Goal: Transaction & Acquisition: Purchase product/service

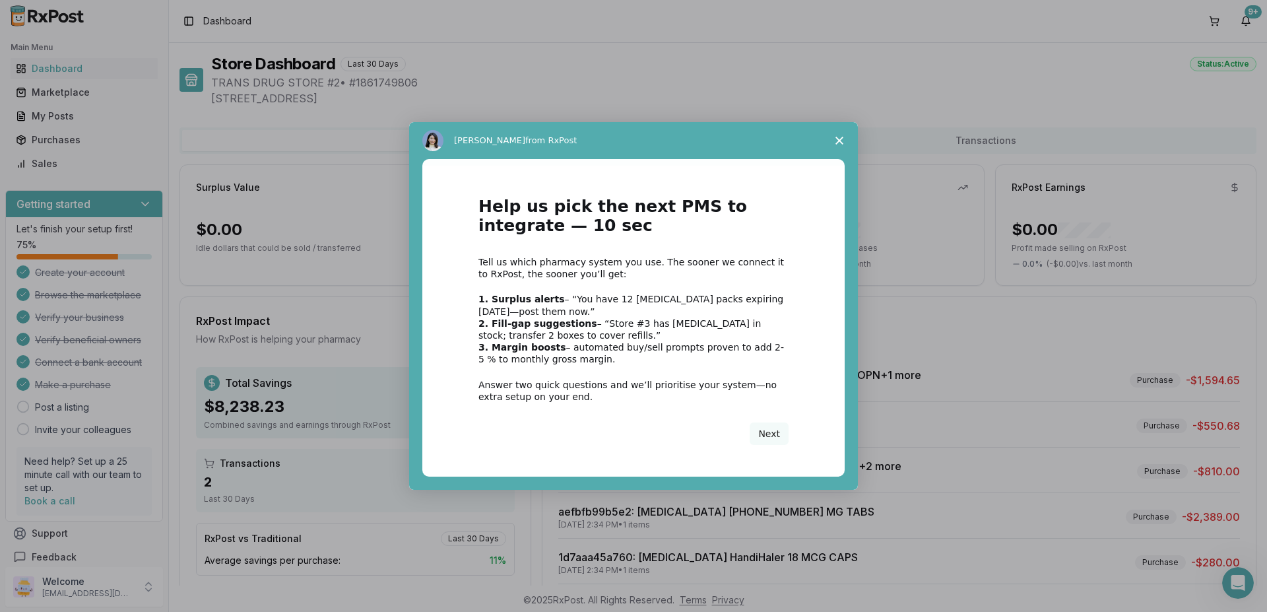
click at [838, 137] on icon "Close survey" at bounding box center [839, 141] width 8 height 8
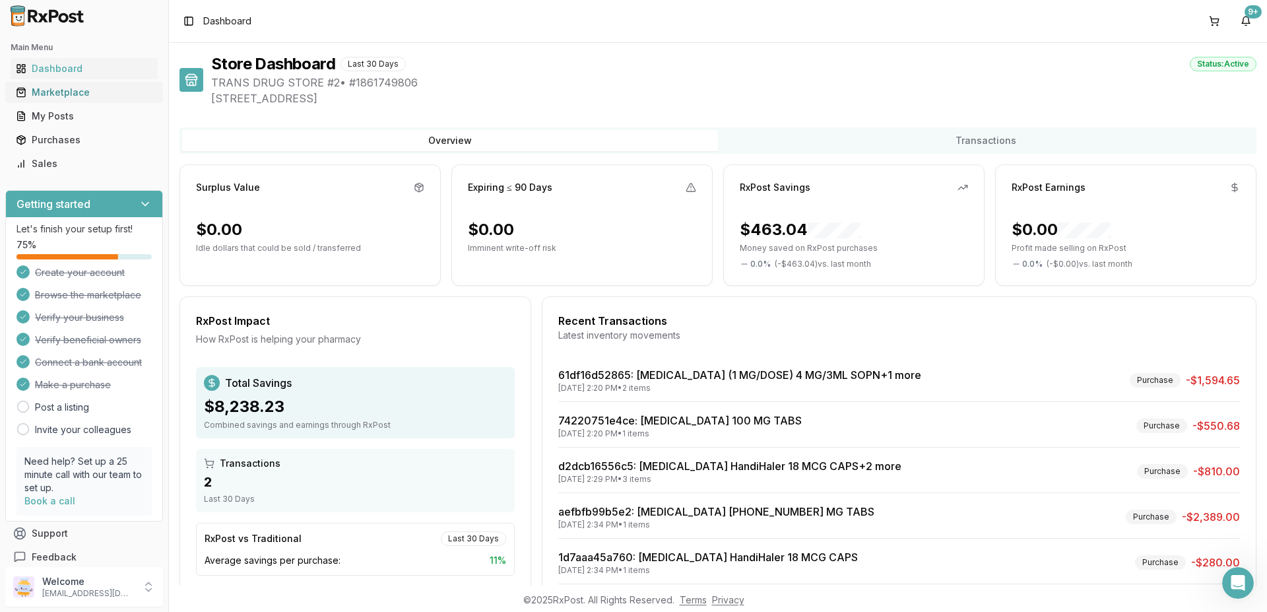
click at [65, 98] on div "Marketplace" at bounding box center [84, 92] width 137 height 13
click at [62, 96] on div "Marketplace" at bounding box center [84, 92] width 137 height 13
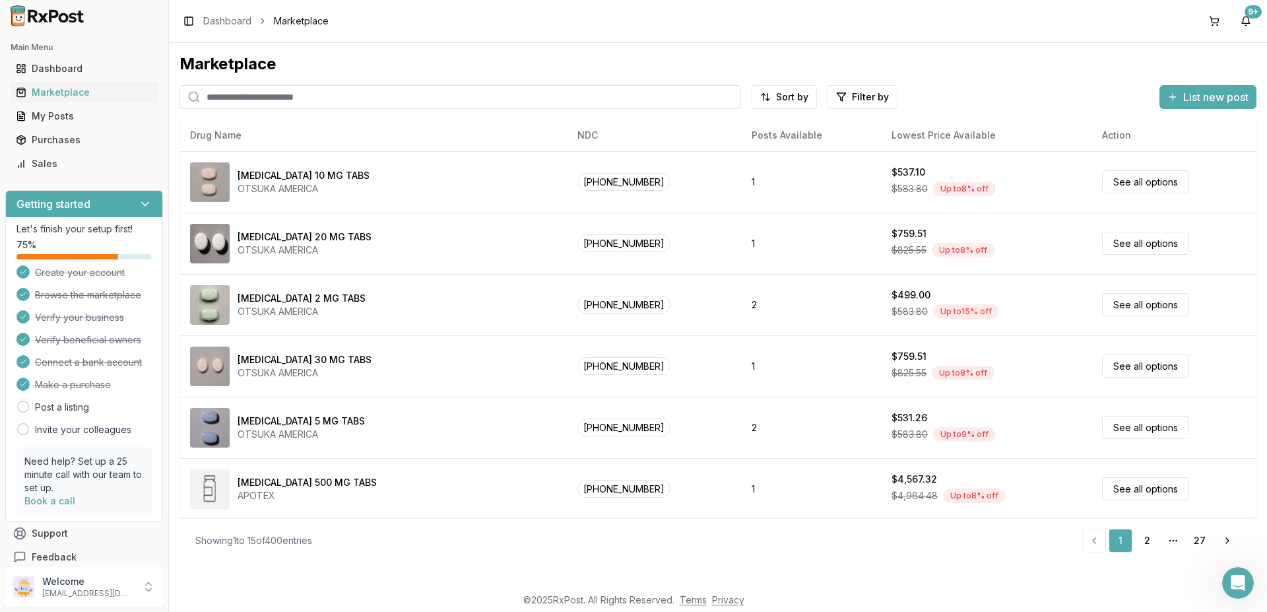
click at [240, 95] on input "search" at bounding box center [459, 97] width 561 height 24
type input "*******"
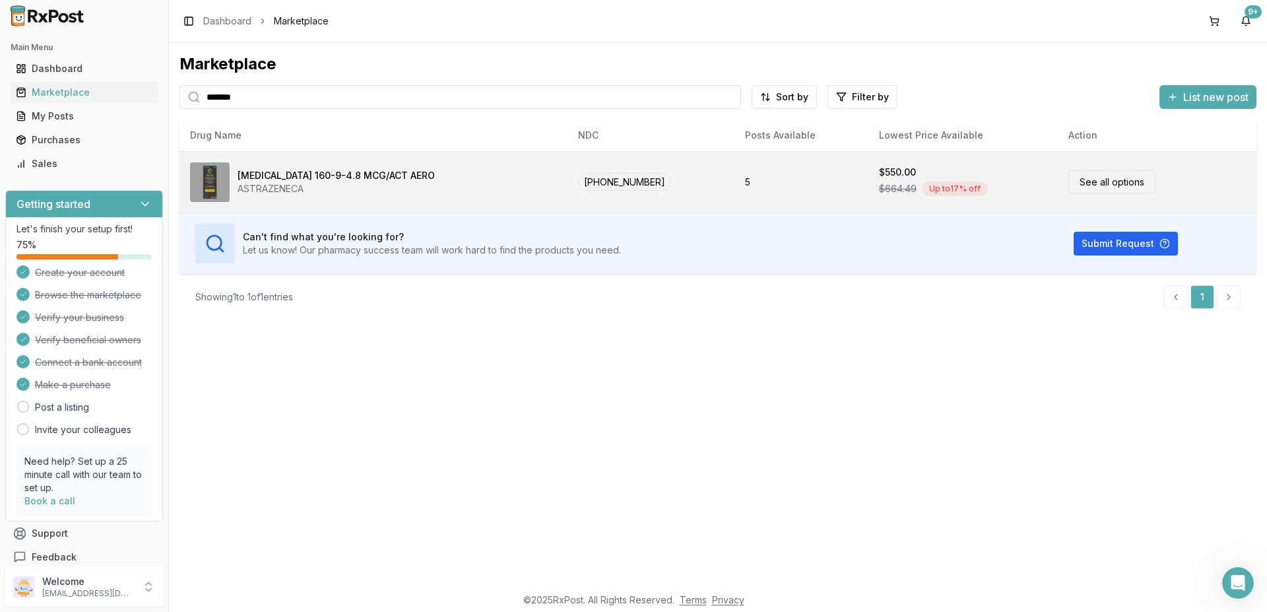
click at [308, 170] on div "[MEDICAL_DATA] 160-9-4.8 MCG/ACT AERO" at bounding box center [336, 175] width 197 height 13
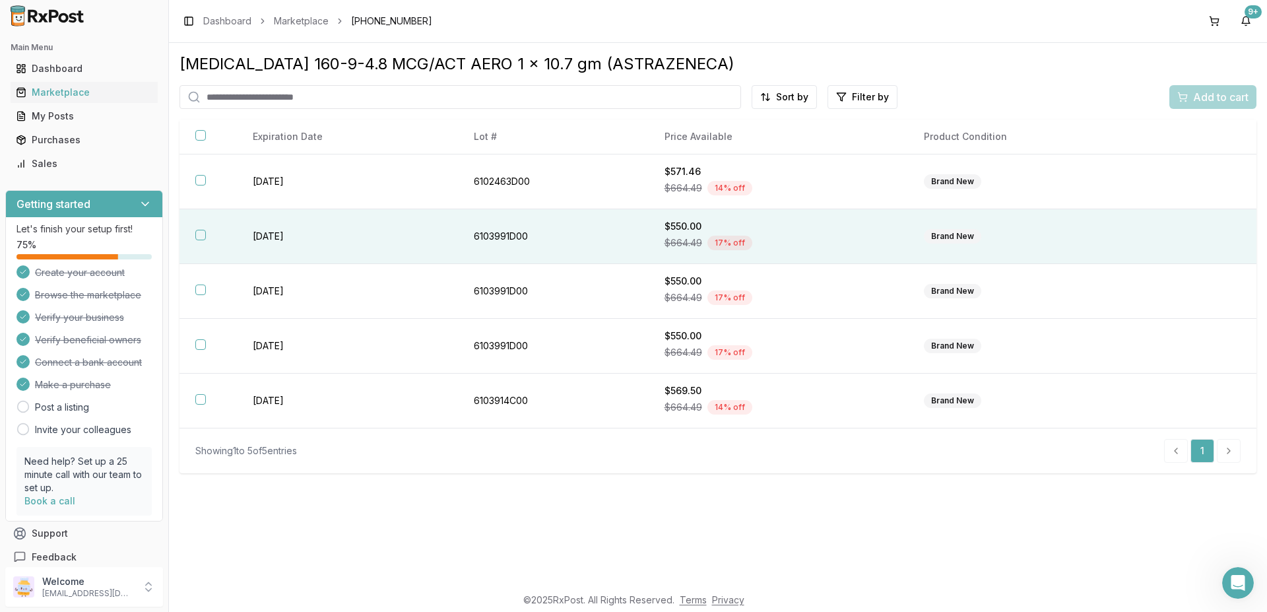
click at [199, 236] on button "button" at bounding box center [200, 235] width 11 height 11
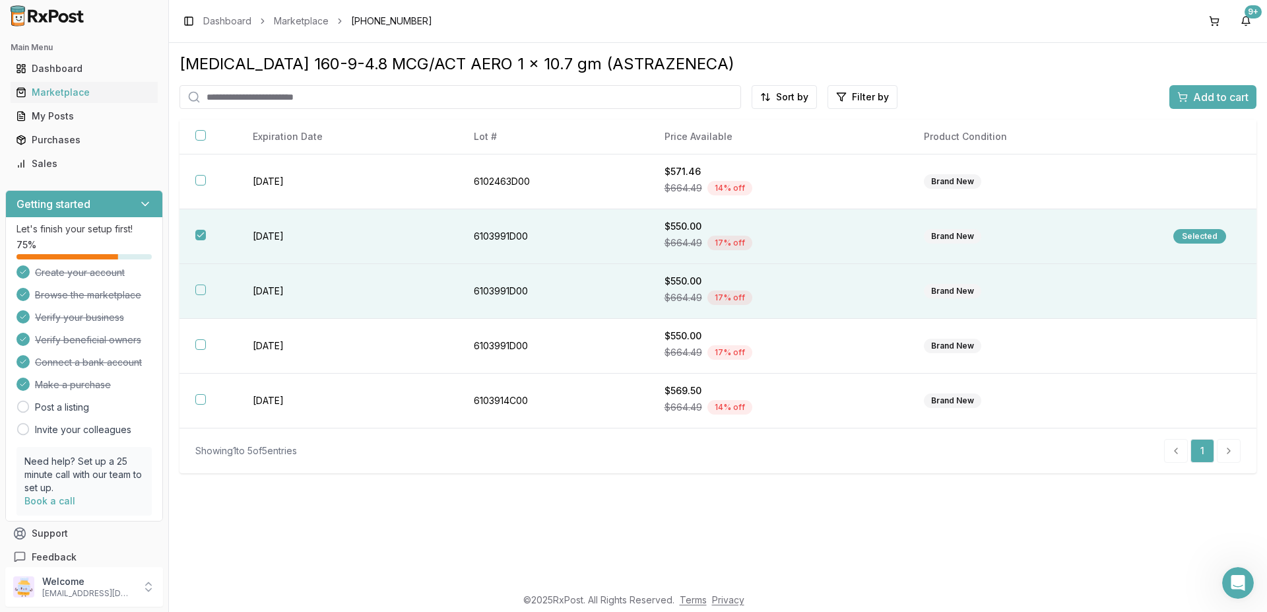
click at [193, 287] on th at bounding box center [207, 291] width 57 height 55
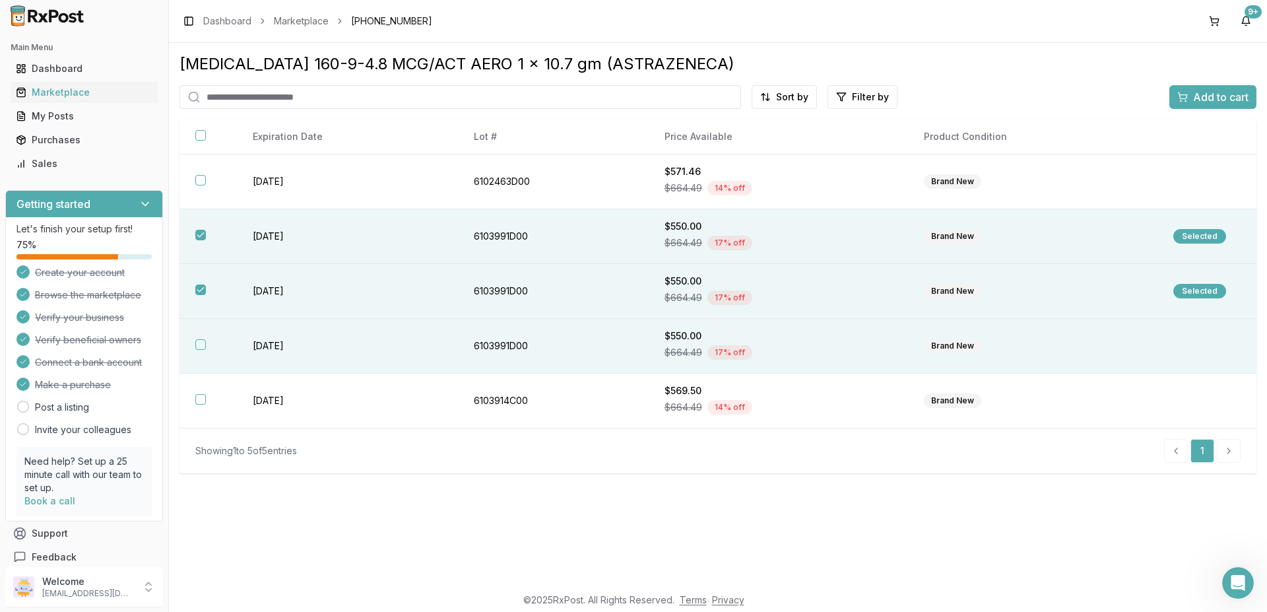
click at [195, 344] on button "button" at bounding box center [200, 344] width 11 height 11
click at [1203, 102] on span "Add to cart" at bounding box center [1220, 97] width 55 height 16
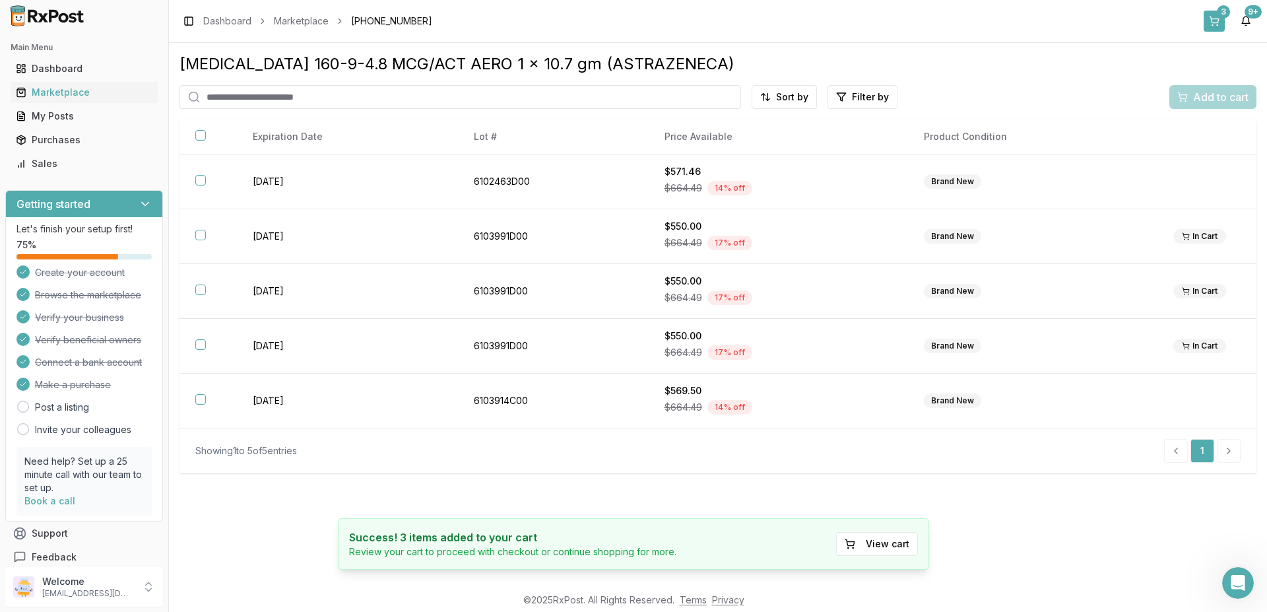
click at [1215, 18] on button "3" at bounding box center [1213, 21] width 21 height 21
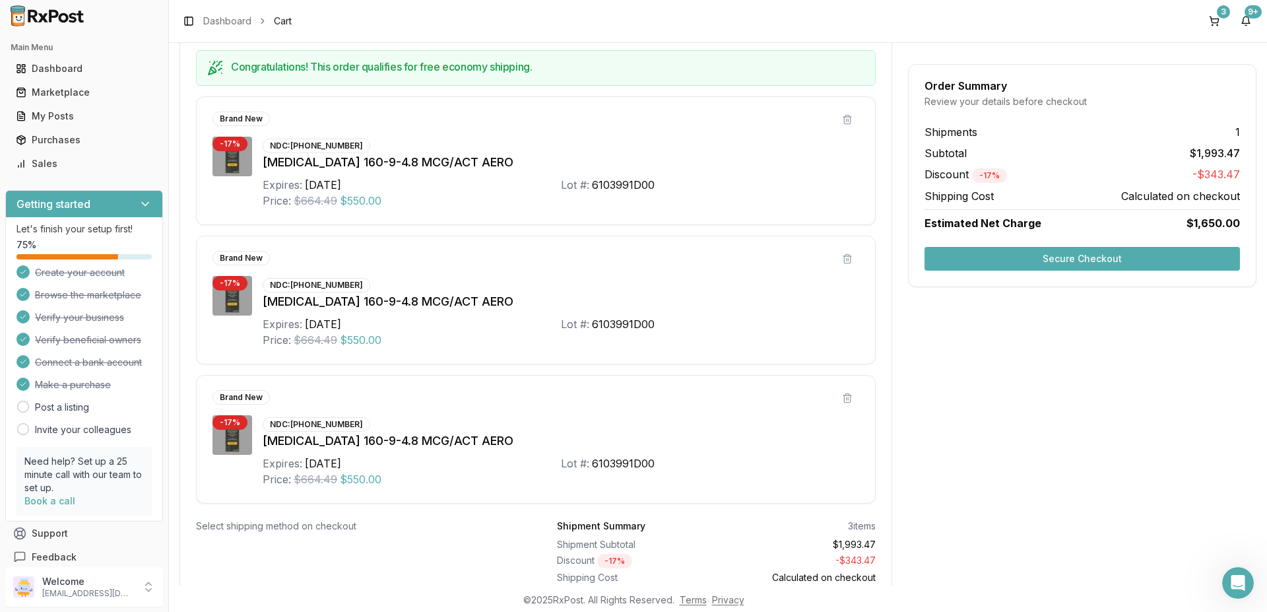
scroll to position [321, 0]
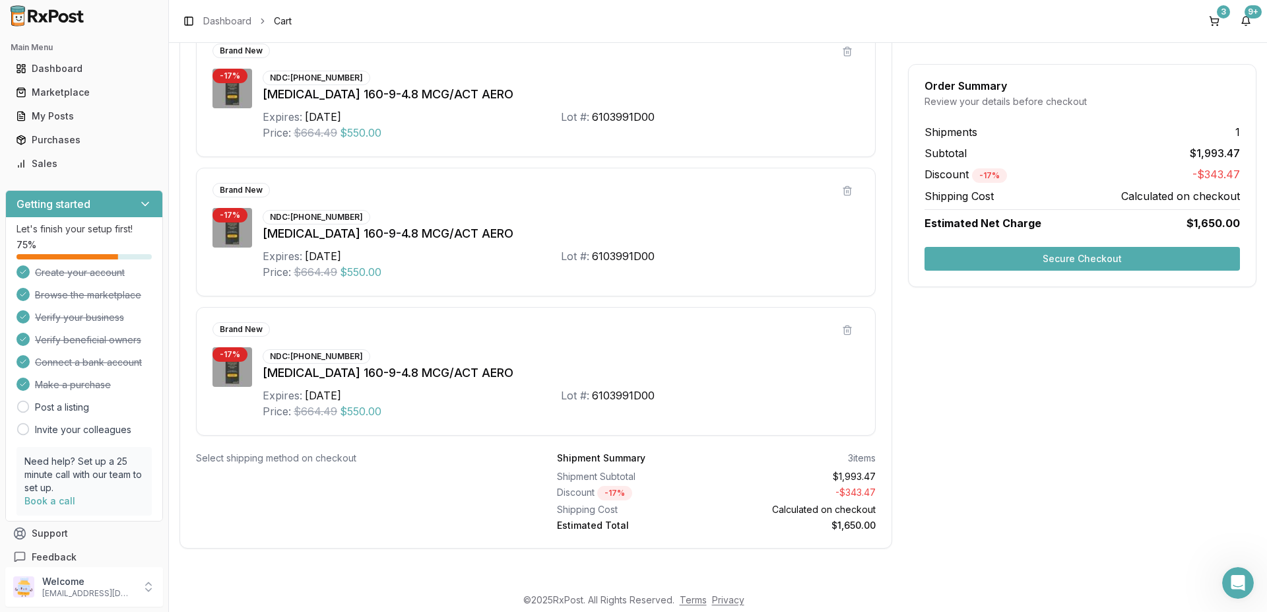
click at [1029, 262] on button "Secure Checkout" at bounding box center [1081, 259] width 315 height 24
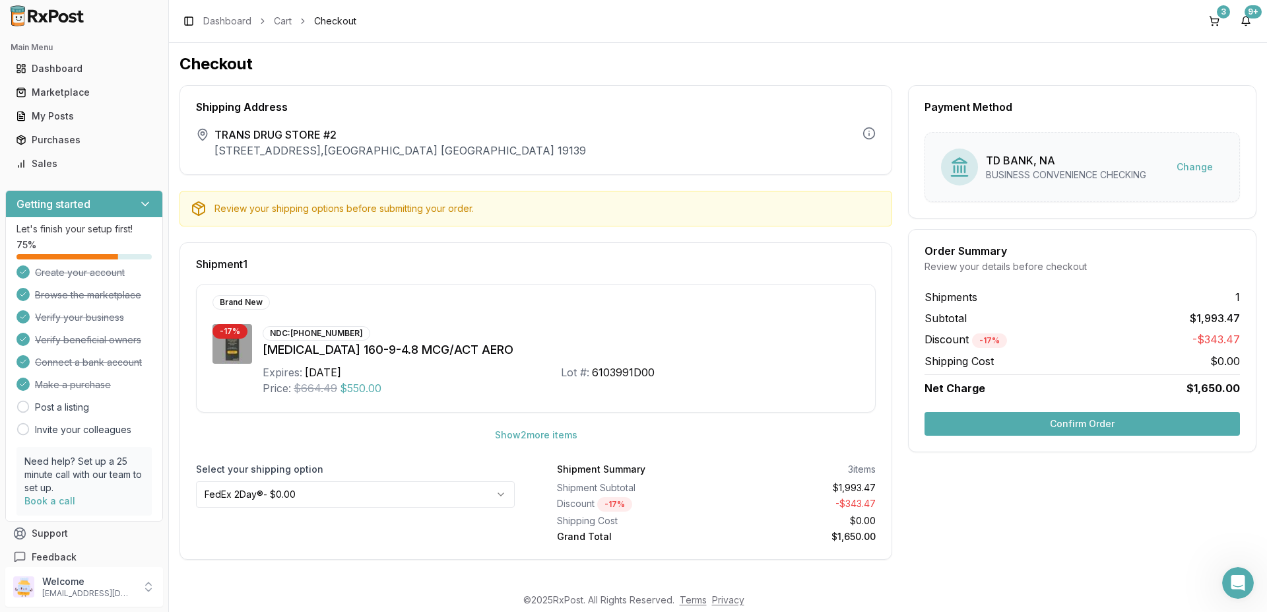
click at [1019, 425] on button "Confirm Order" at bounding box center [1081, 424] width 315 height 24
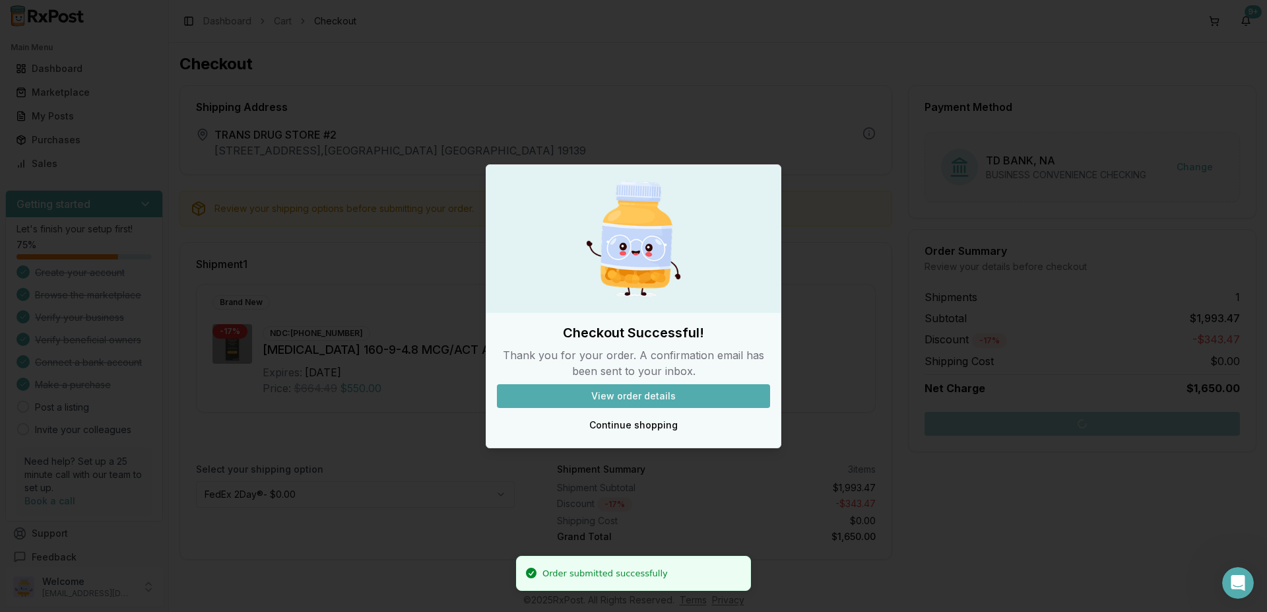
click at [644, 398] on button "View order details" at bounding box center [633, 396] width 273 height 24
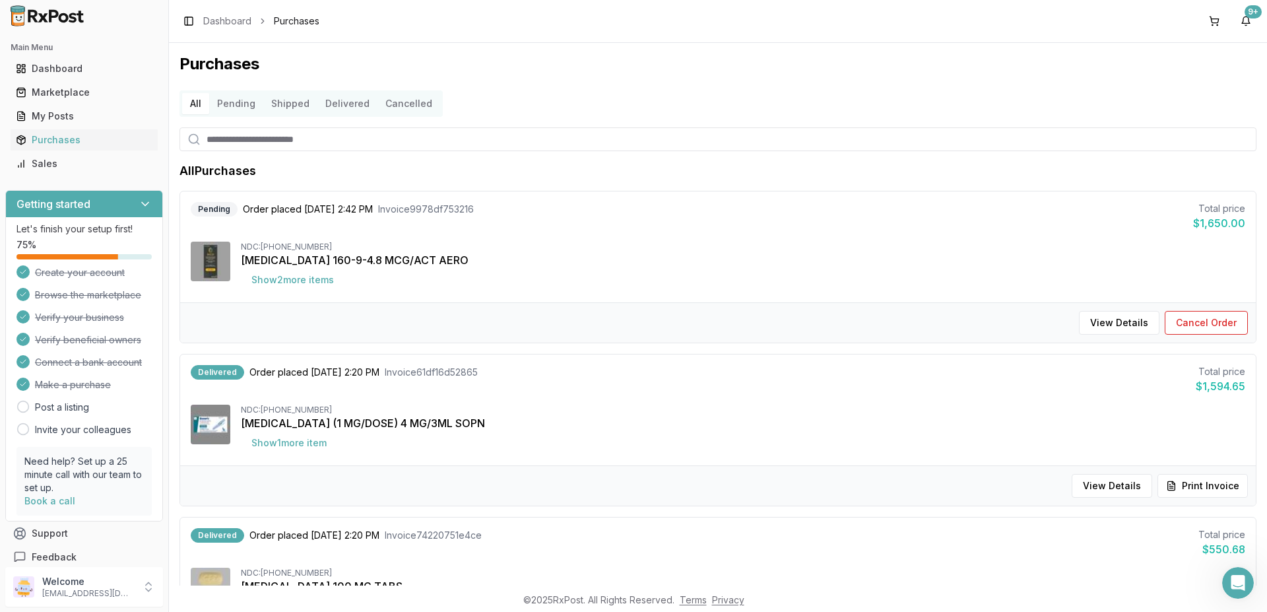
scroll to position [158, 0]
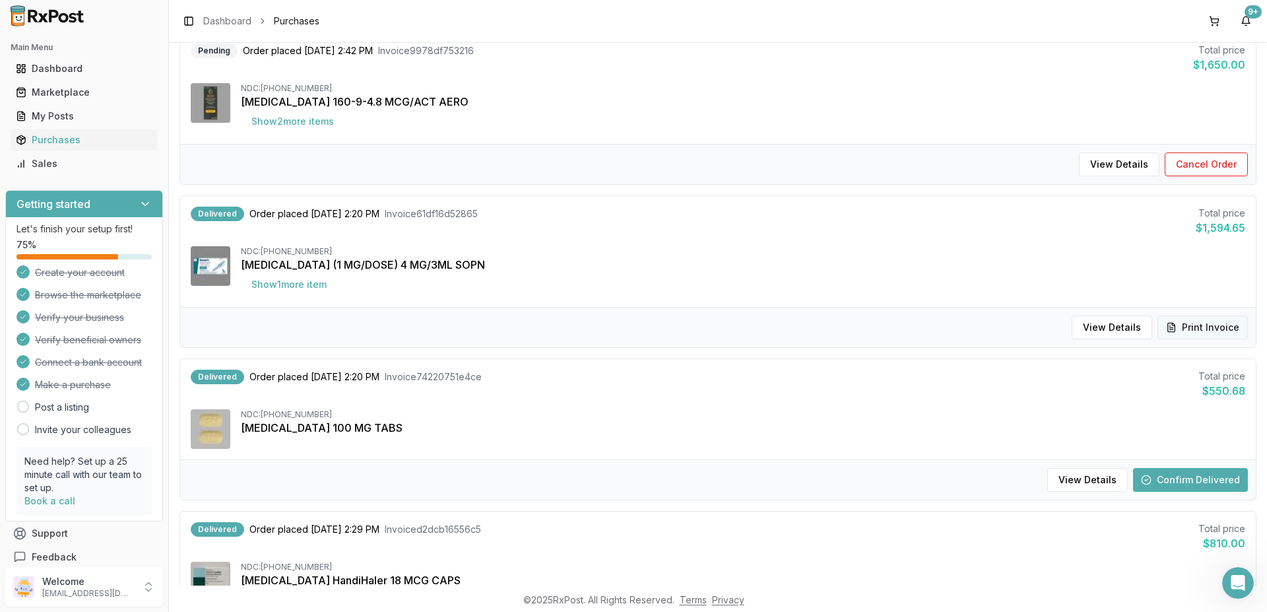
click at [1205, 323] on button "Print Invoice" at bounding box center [1202, 327] width 90 height 24
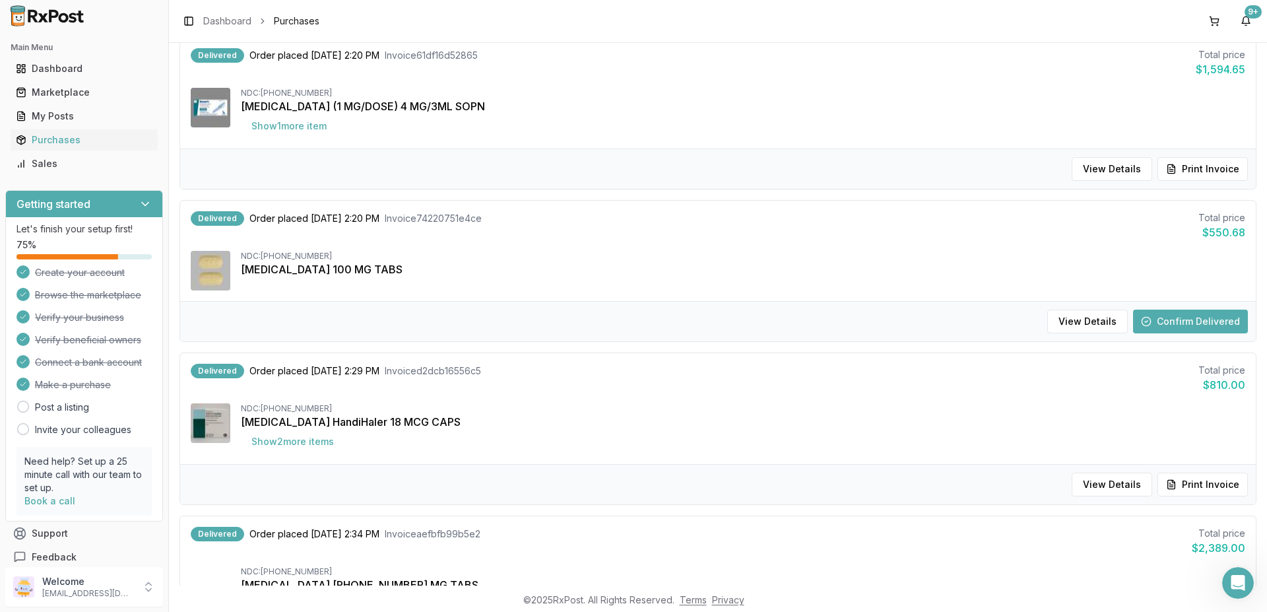
scroll to position [0, 0]
